Goal: Information Seeking & Learning: Learn about a topic

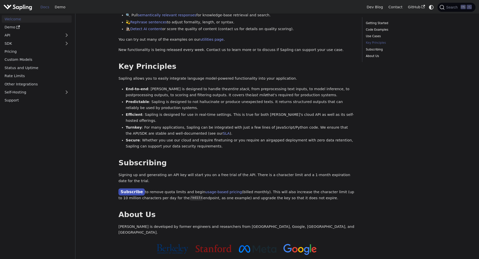
scroll to position [265, 0]
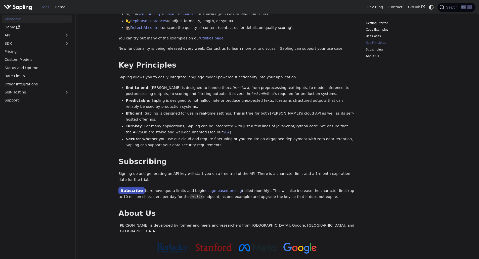
click at [14, 28] on link "Demo" at bounding box center [37, 27] width 70 height 7
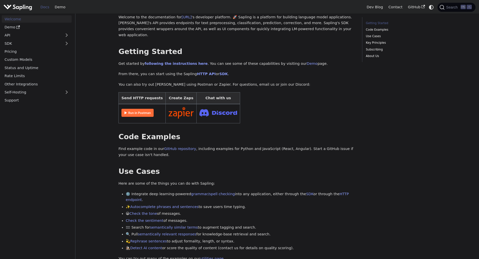
scroll to position [0, 0]
